Goal: Task Accomplishment & Management: Manage account settings

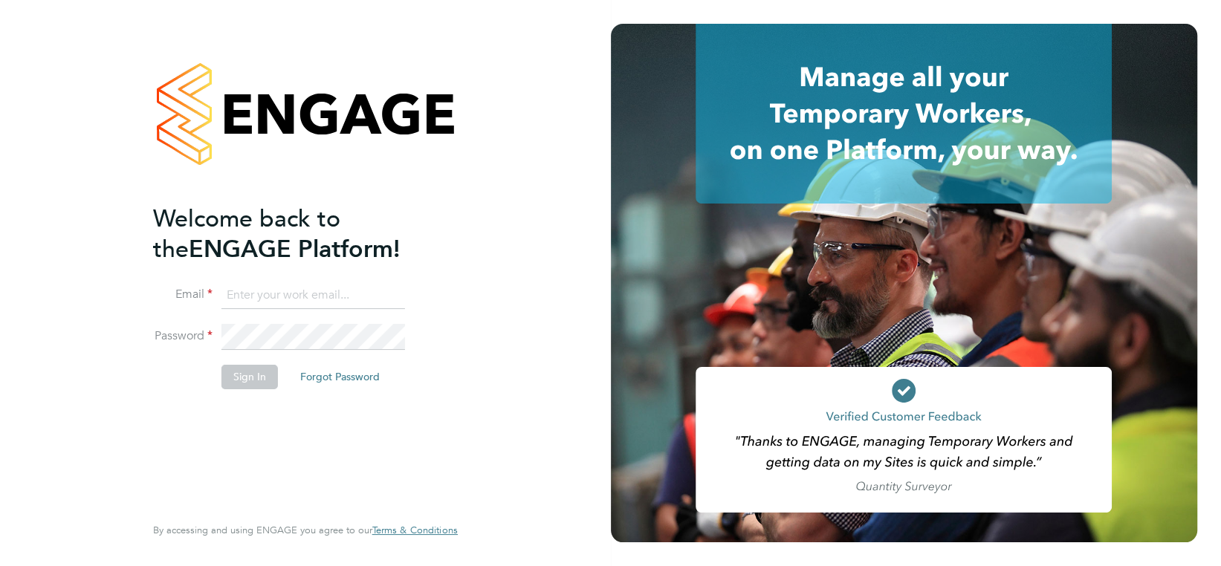
click at [239, 292] on input at bounding box center [313, 295] width 184 height 27
type input "niall.tierney@wates.co.uk"
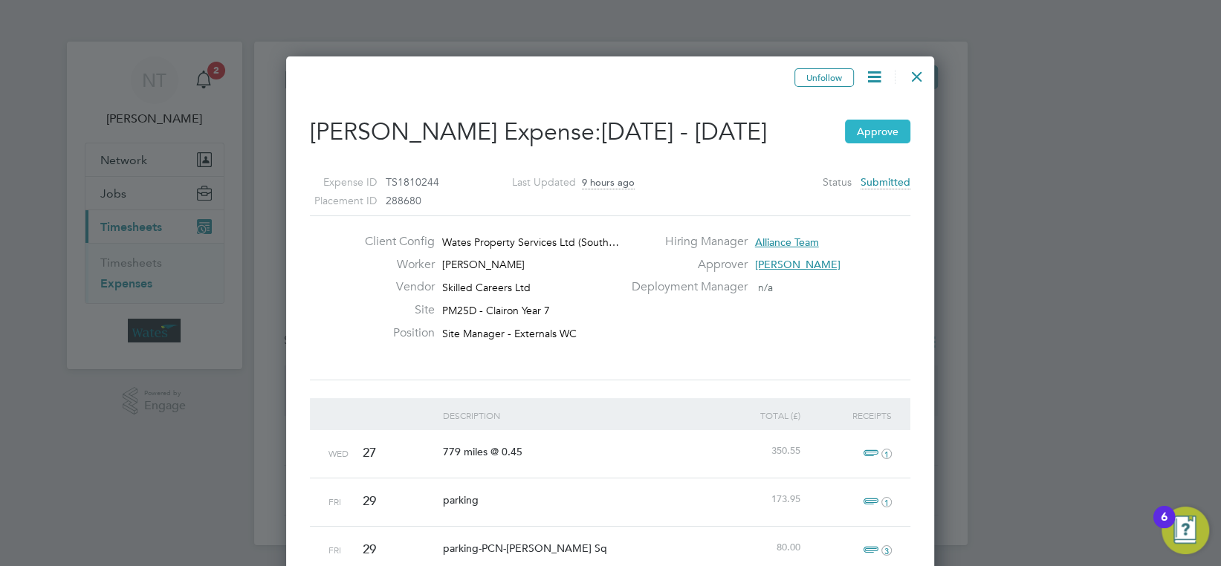
click at [878, 128] on button "Approve" at bounding box center [877, 132] width 65 height 24
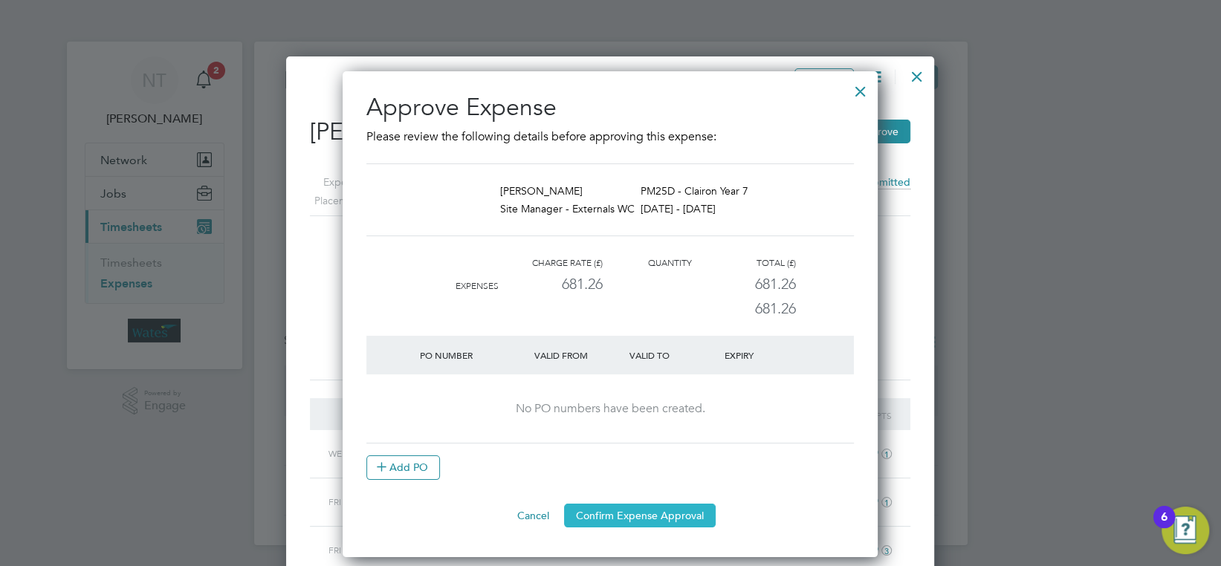
click at [607, 510] on button "Confirm Expense Approval" at bounding box center [640, 516] width 152 height 24
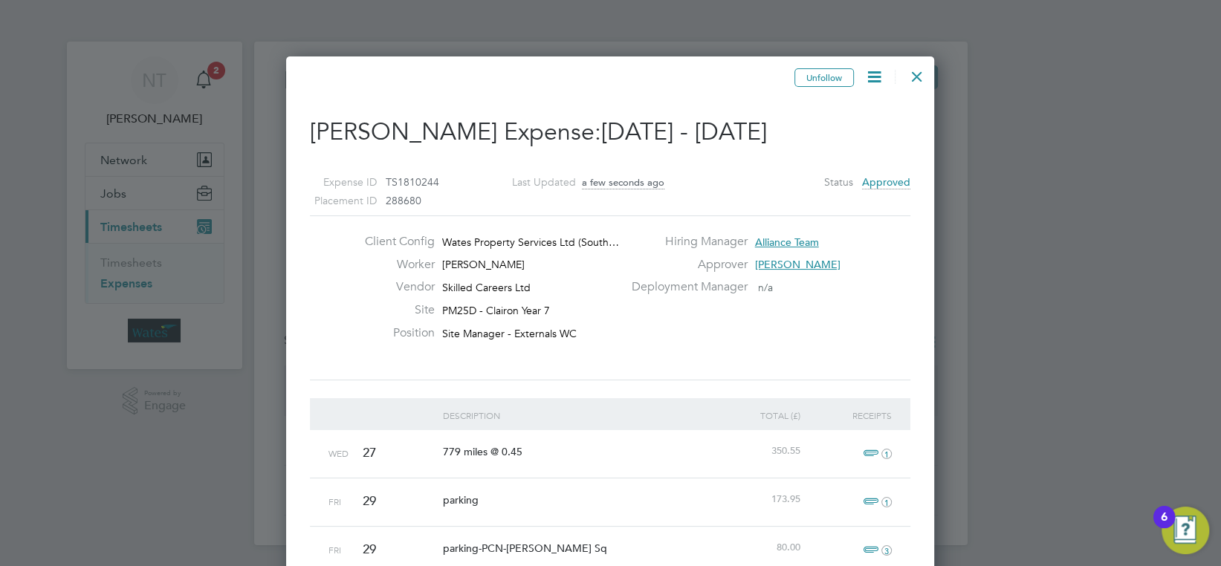
click at [915, 76] on div at bounding box center [916, 72] width 27 height 27
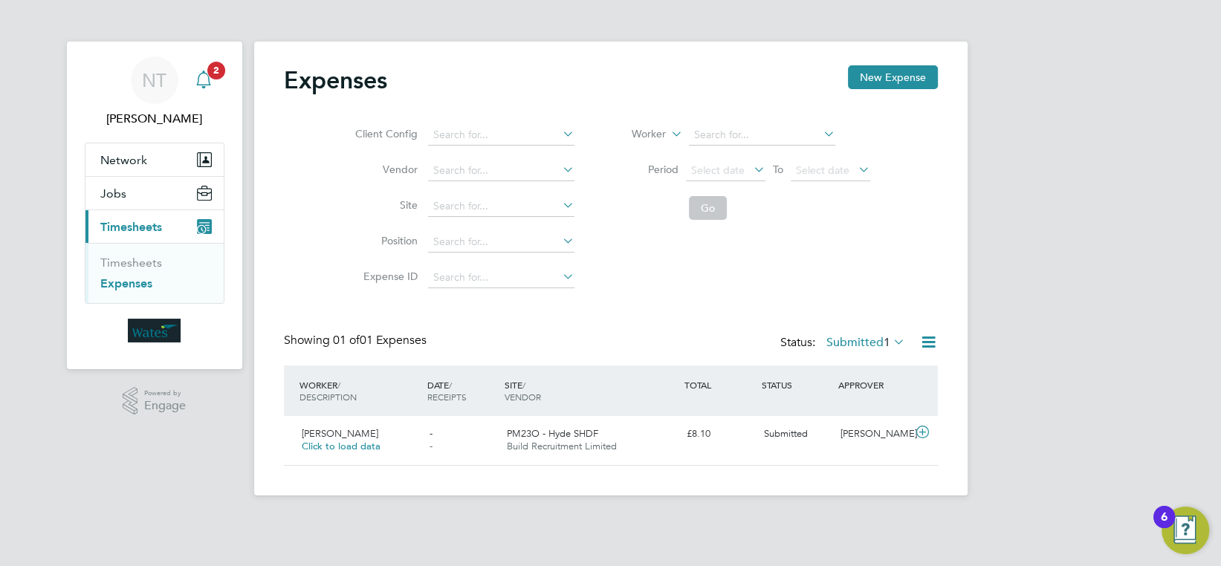
click at [209, 77] on icon "Main navigation" at bounding box center [204, 78] width 14 height 15
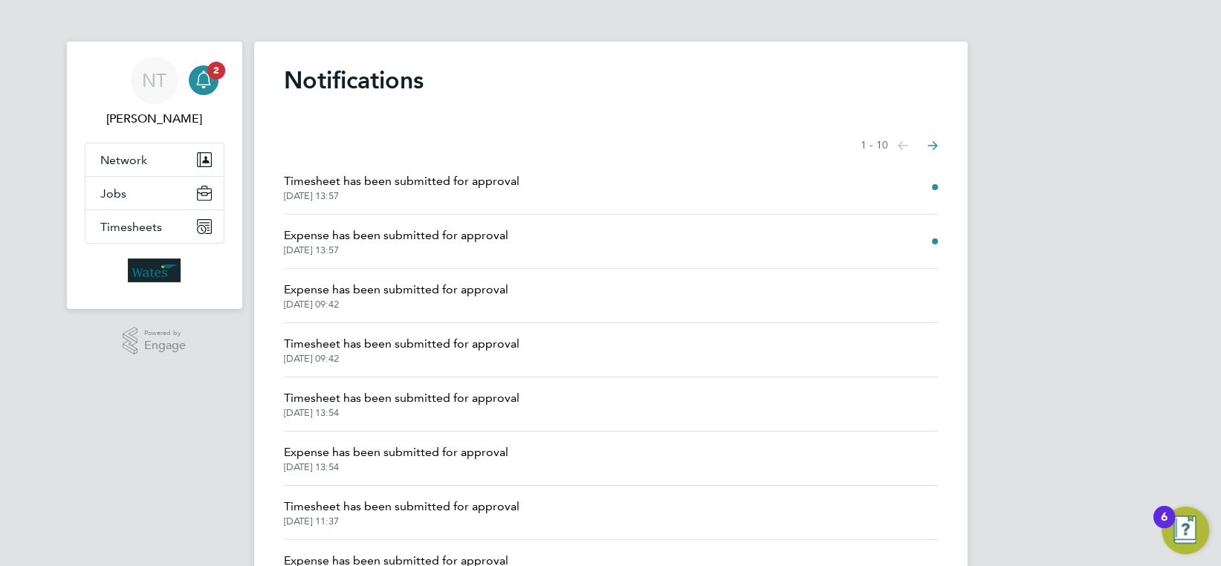
click at [373, 181] on span "Timesheet has been submitted for approval" at bounding box center [402, 181] width 236 height 18
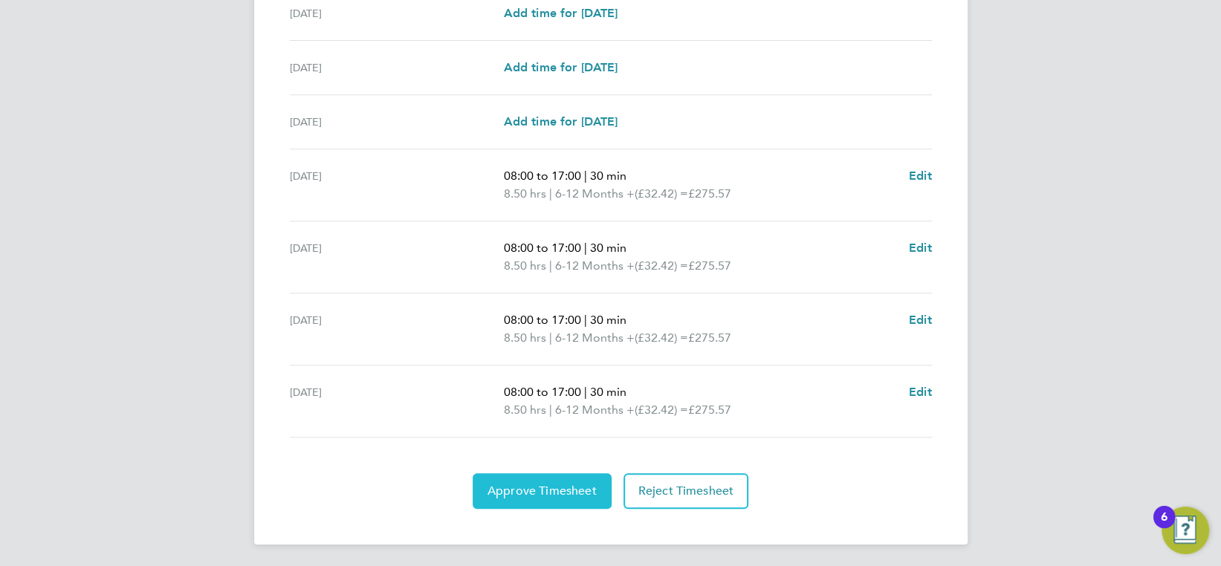
click at [548, 485] on span "Approve Timesheet" at bounding box center [541, 491] width 109 height 15
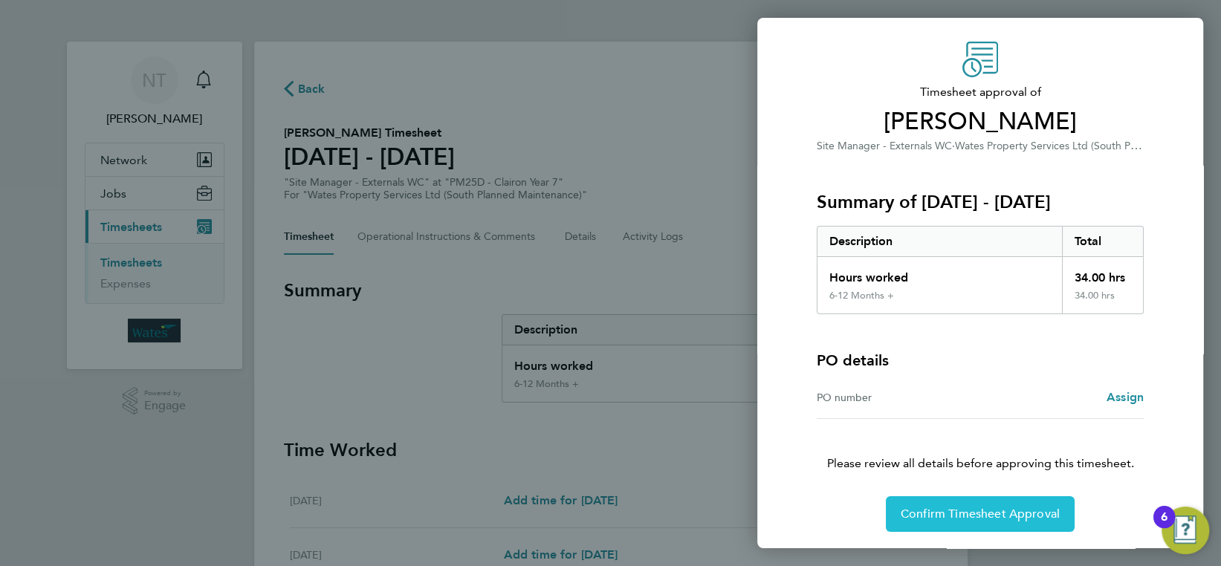
click at [985, 515] on span "Confirm Timesheet Approval" at bounding box center [980, 514] width 159 height 15
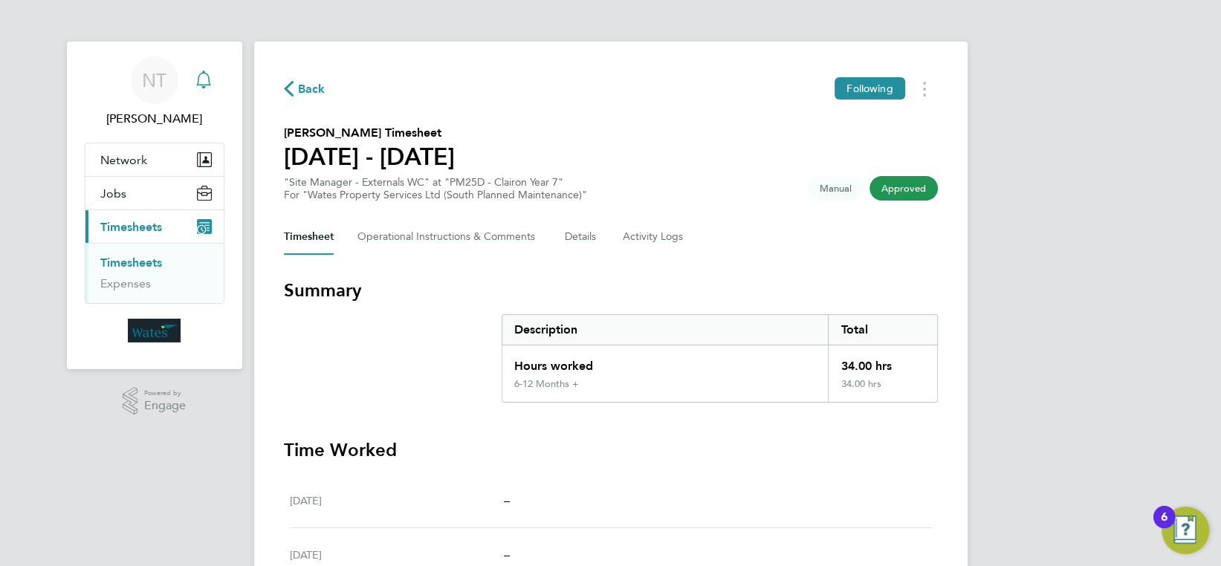
click at [202, 74] on icon "Main navigation" at bounding box center [204, 80] width 18 height 18
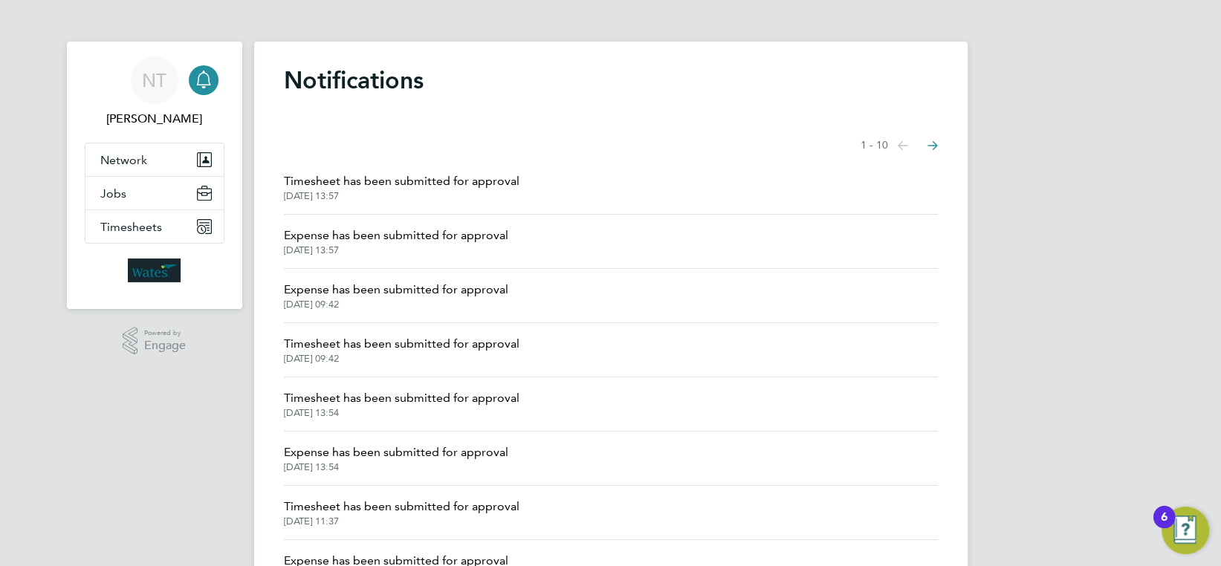
click at [334, 242] on span "Expense has been submitted for approval" at bounding box center [396, 236] width 224 height 18
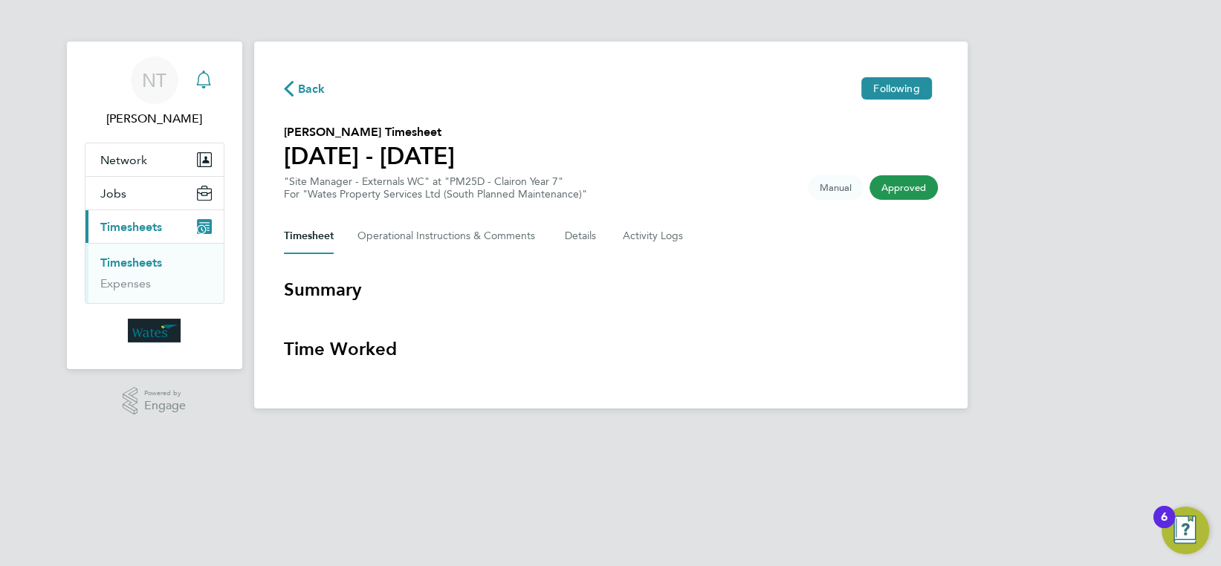
click at [204, 73] on icon "Main navigation" at bounding box center [204, 78] width 14 height 15
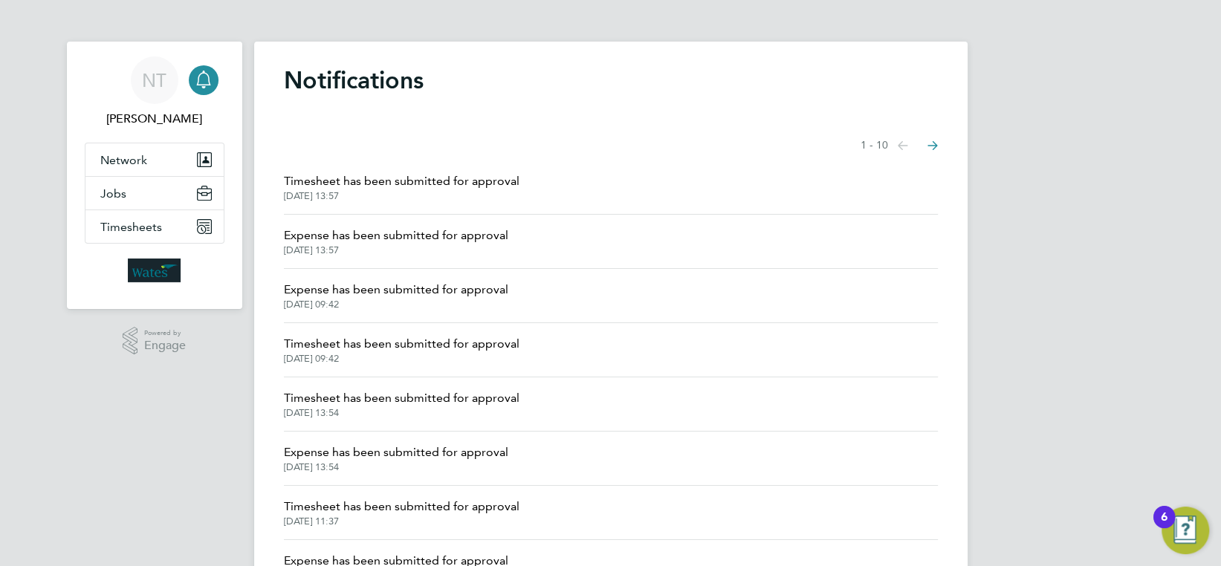
click at [369, 178] on span "Timesheet has been submitted for approval" at bounding box center [402, 181] width 236 height 18
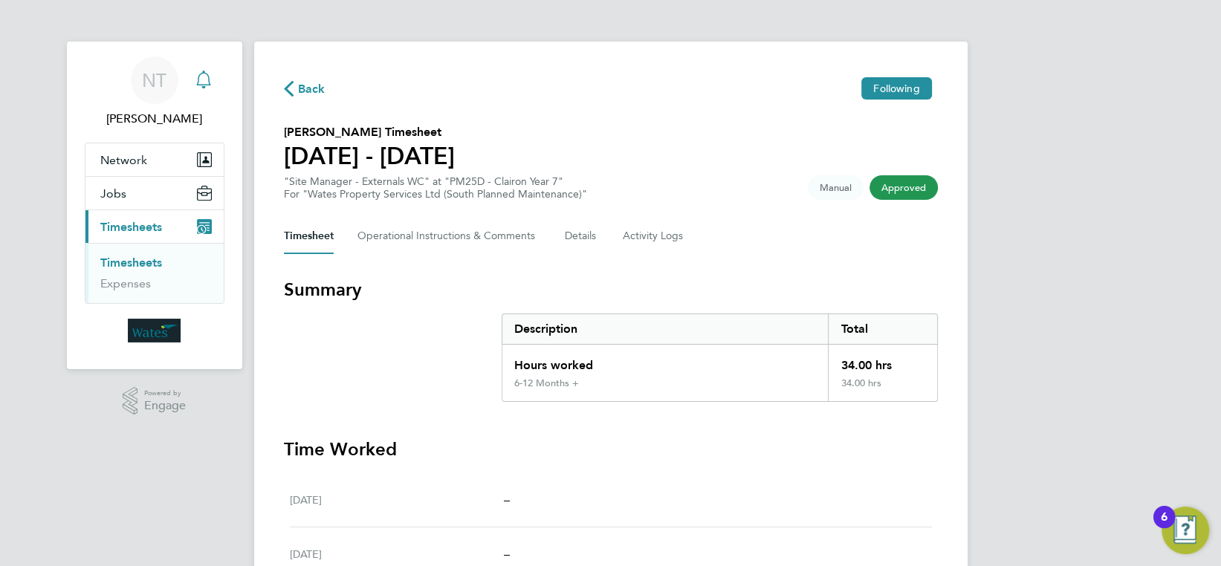
click at [200, 77] on icon "Main navigation" at bounding box center [204, 80] width 18 height 18
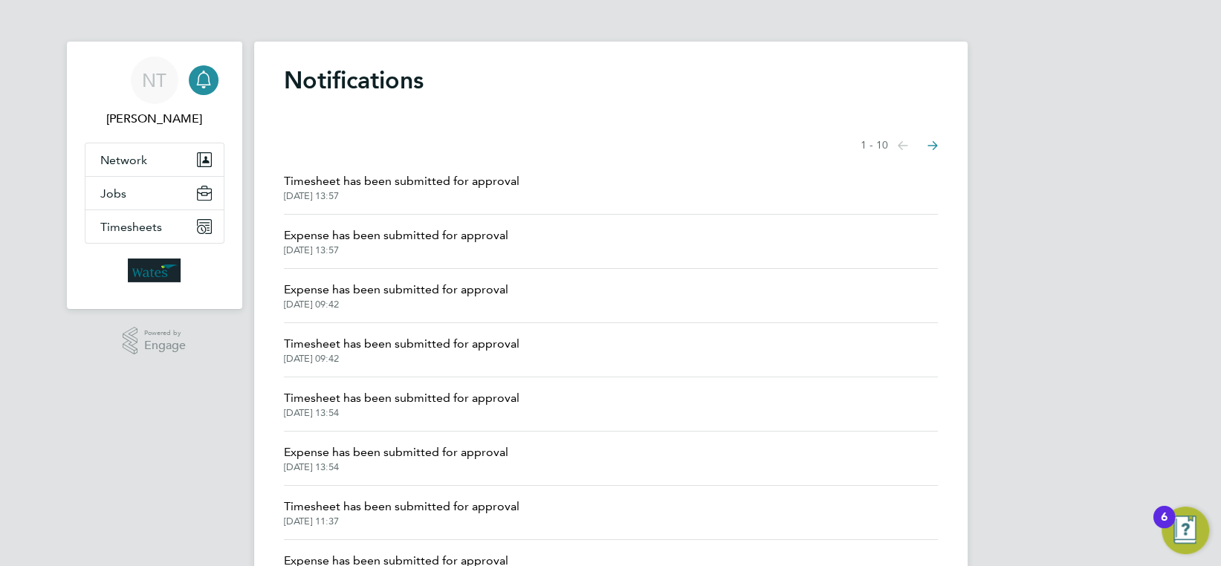
click at [369, 291] on span "Expense has been submitted for approval" at bounding box center [396, 290] width 224 height 18
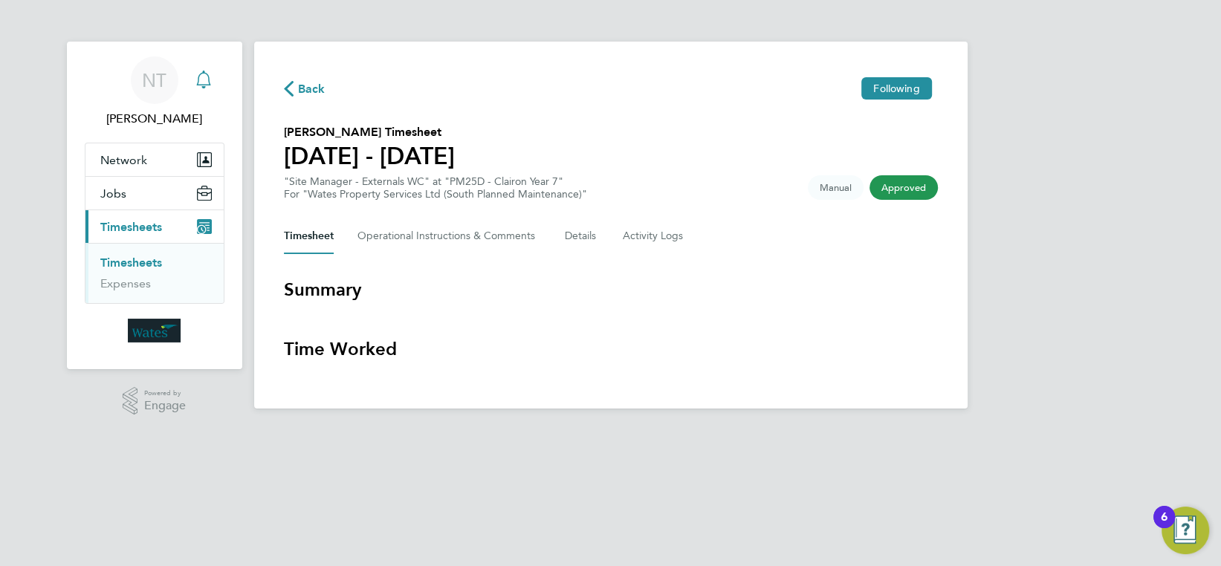
click at [204, 78] on icon "Main navigation" at bounding box center [204, 80] width 18 height 18
